Goal: Navigation & Orientation: Find specific page/section

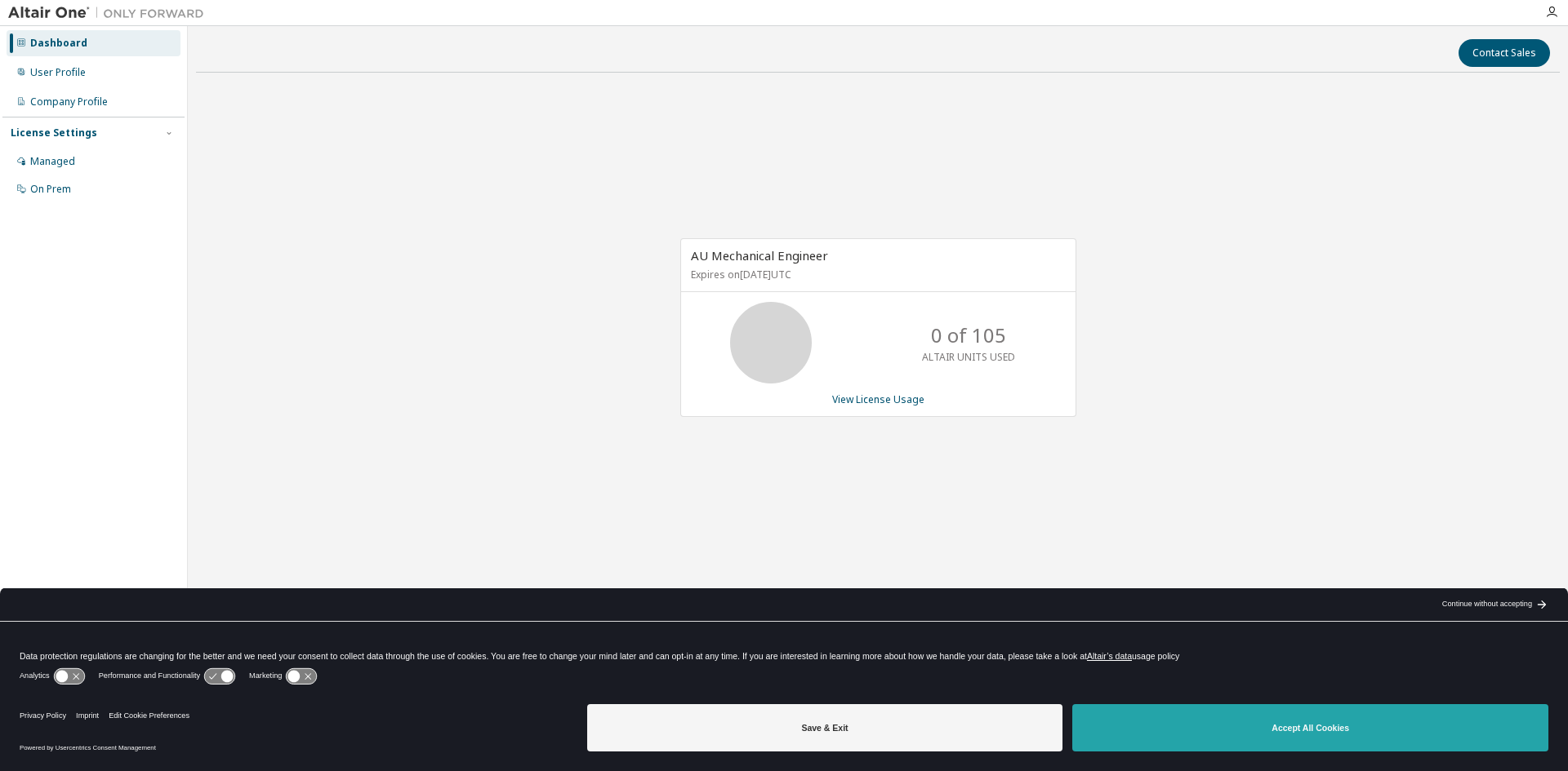
click at [1115, 738] on button "Accept All Cookies" at bounding box center [1310, 728] width 476 height 47
